Goal: Find specific page/section: Find specific page/section

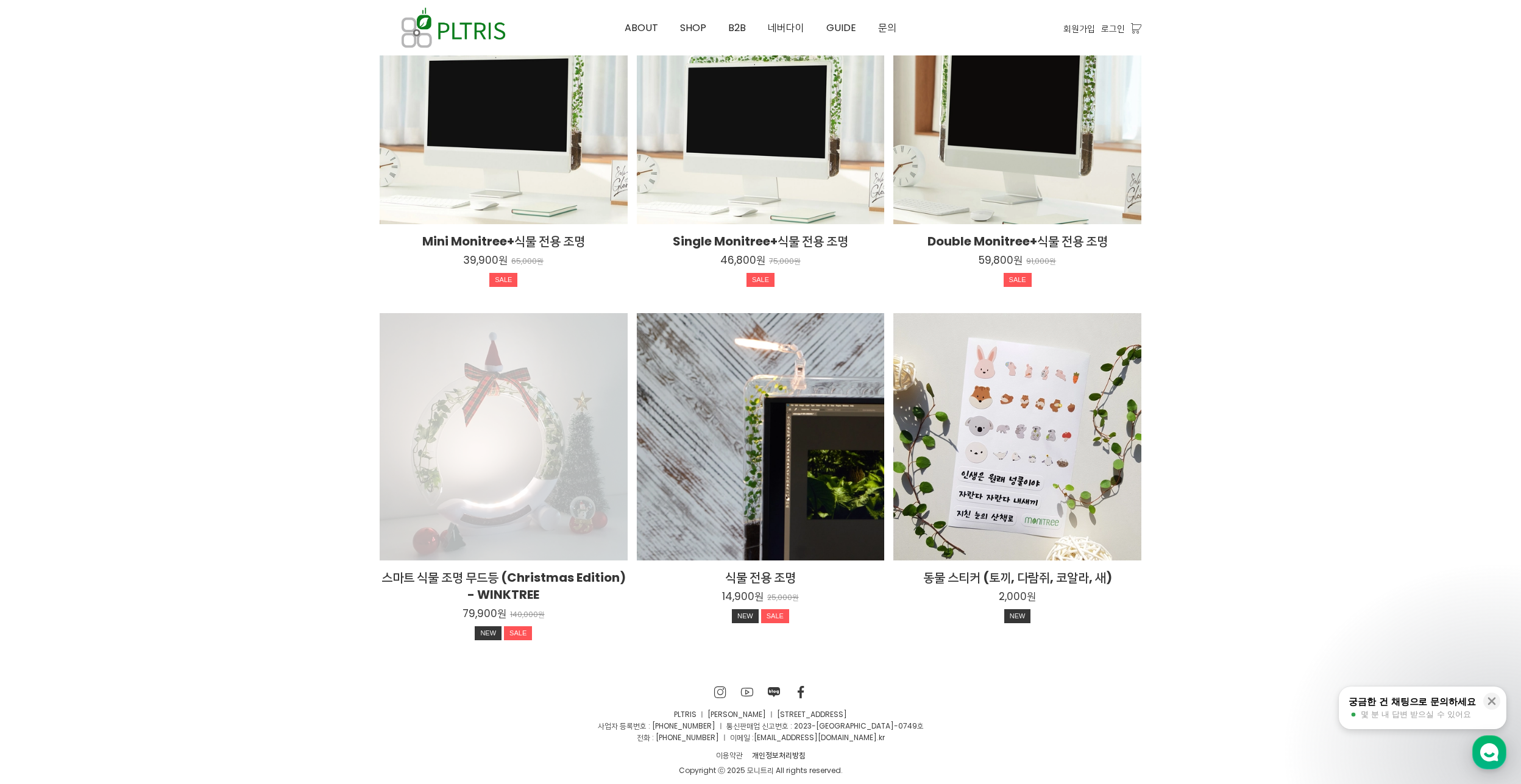
scroll to position [2036, 0]
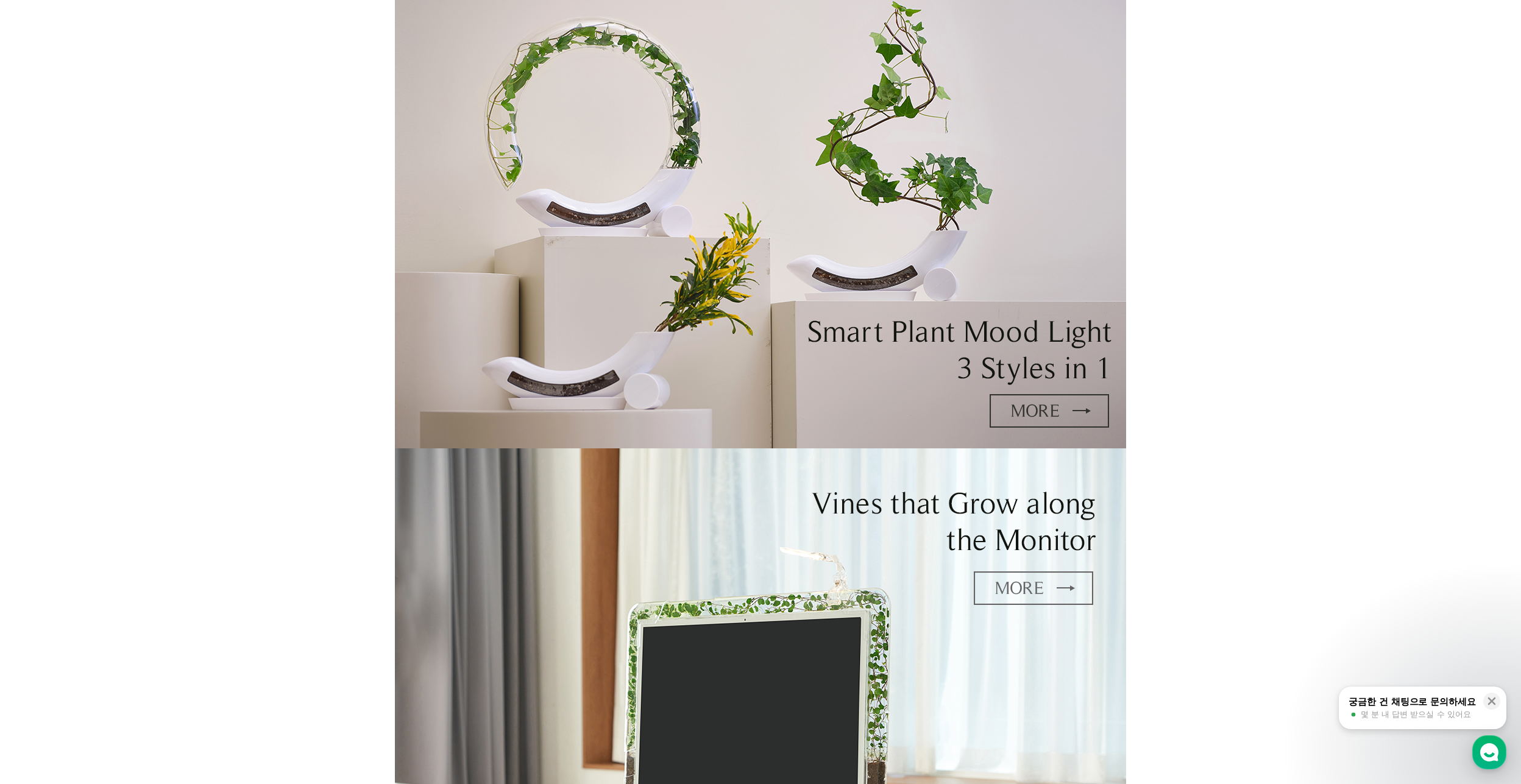
scroll to position [0, 0]
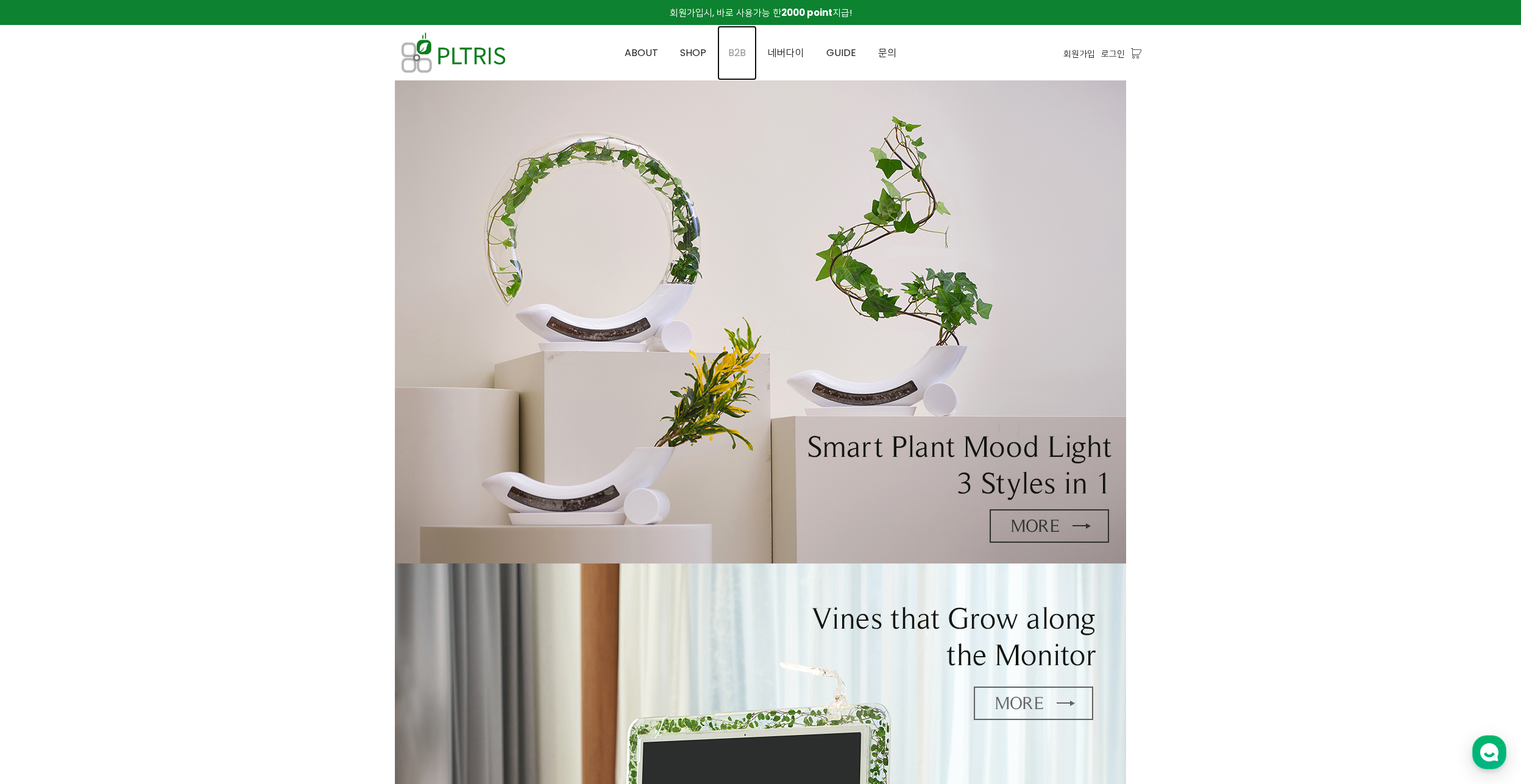
click at [753, 51] on link "B2B" at bounding box center [737, 53] width 40 height 54
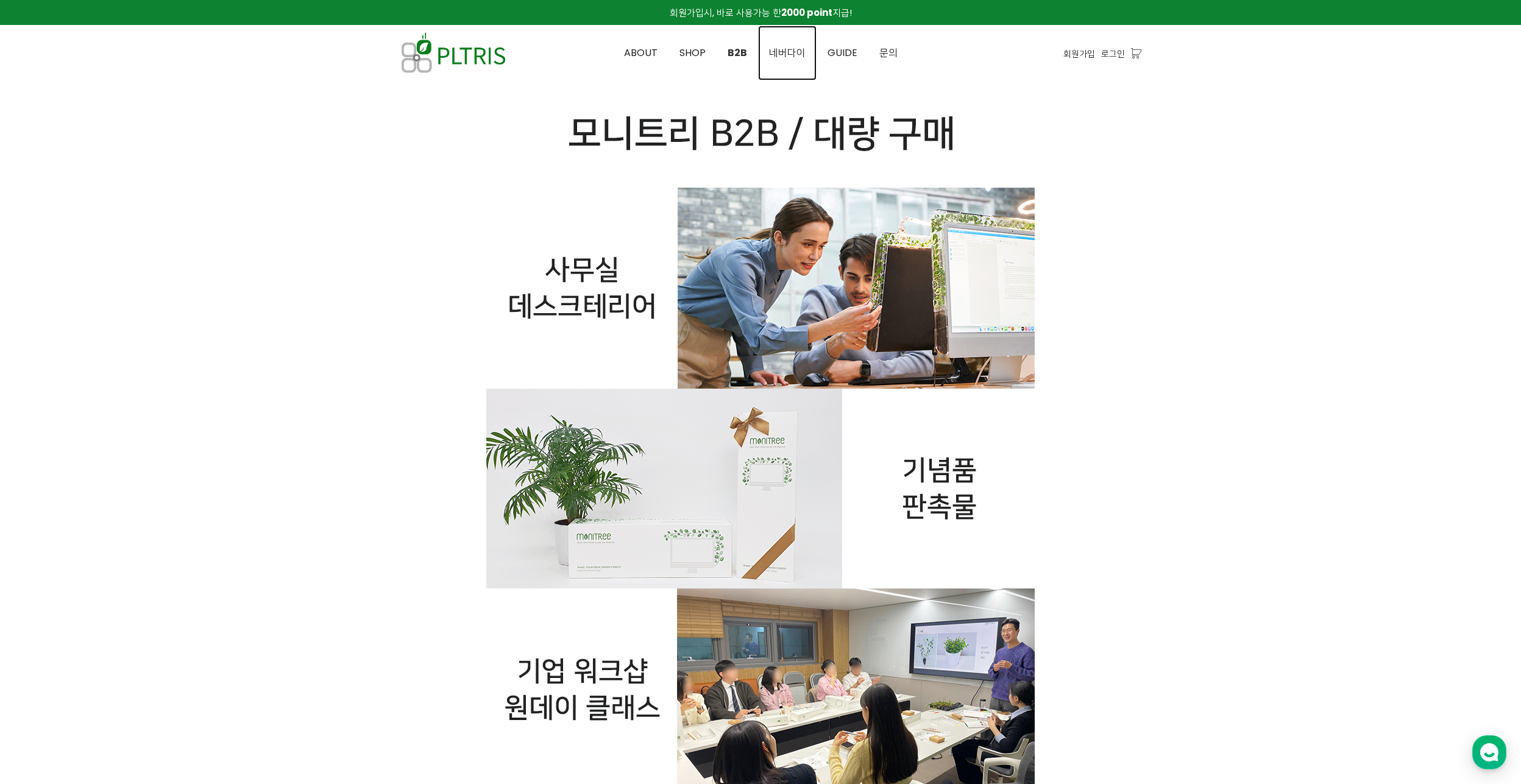
click at [787, 50] on span "네버다이" at bounding box center [787, 52] width 36 height 14
